Goal: Navigation & Orientation: Find specific page/section

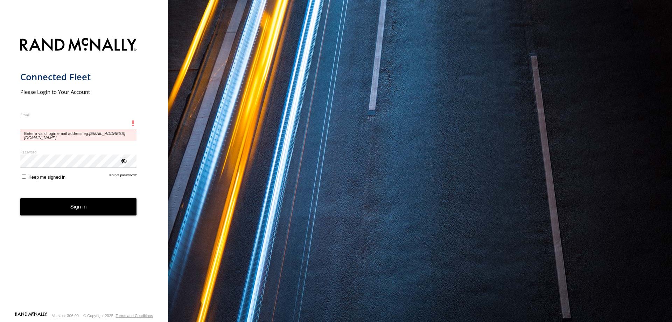
click at [68, 123] on input "Email" at bounding box center [78, 123] width 117 height 13
type input "**********"
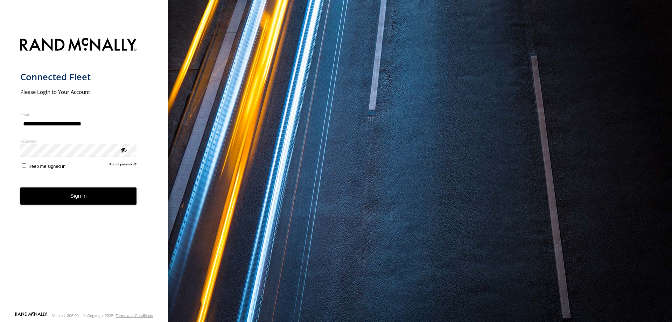
click at [75, 198] on button "Sign in" at bounding box center [78, 195] width 117 height 17
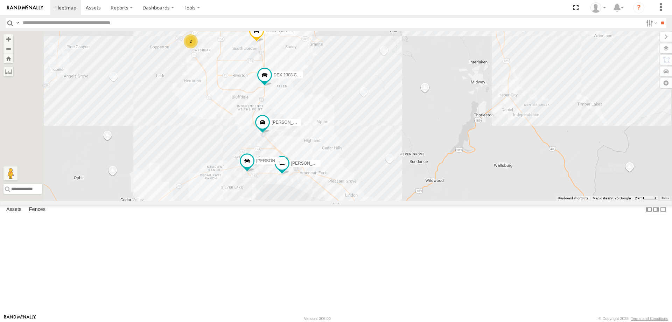
drag, startPoint x: 385, startPoint y: 176, endPoint x: 424, endPoint y: 202, distance: 46.6
click at [422, 201] on div "[PERSON_NAME] 2020 F350 GT2 [PERSON_NAME] 2017 E350 GT1 [PERSON_NAME] -2023 F15…" at bounding box center [336, 116] width 672 height 170
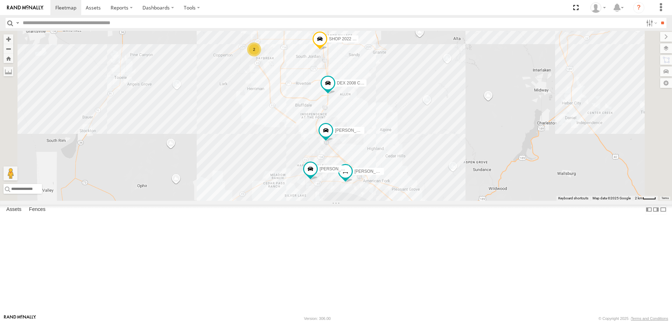
drag, startPoint x: 389, startPoint y: 222, endPoint x: 411, endPoint y: 256, distance: 39.8
click at [411, 201] on div "[PERSON_NAME] 2020 F350 GT2 [PERSON_NAME] 2017 E350 GT1 [PERSON_NAME] -2023 F15…" at bounding box center [336, 116] width 672 height 170
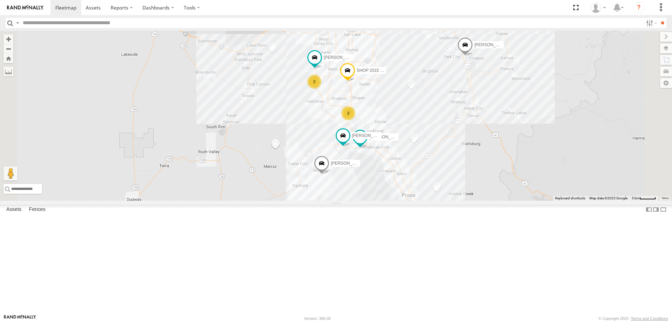
drag, startPoint x: 537, startPoint y: 174, endPoint x: 485, endPoint y: 162, distance: 52.5
click at [495, 166] on div "[PERSON_NAME] 2020 F350 GT2 [PERSON_NAME] 2017 E350 GT1 [PERSON_NAME] -2023 F15…" at bounding box center [336, 116] width 672 height 170
